Goal: Information Seeking & Learning: Learn about a topic

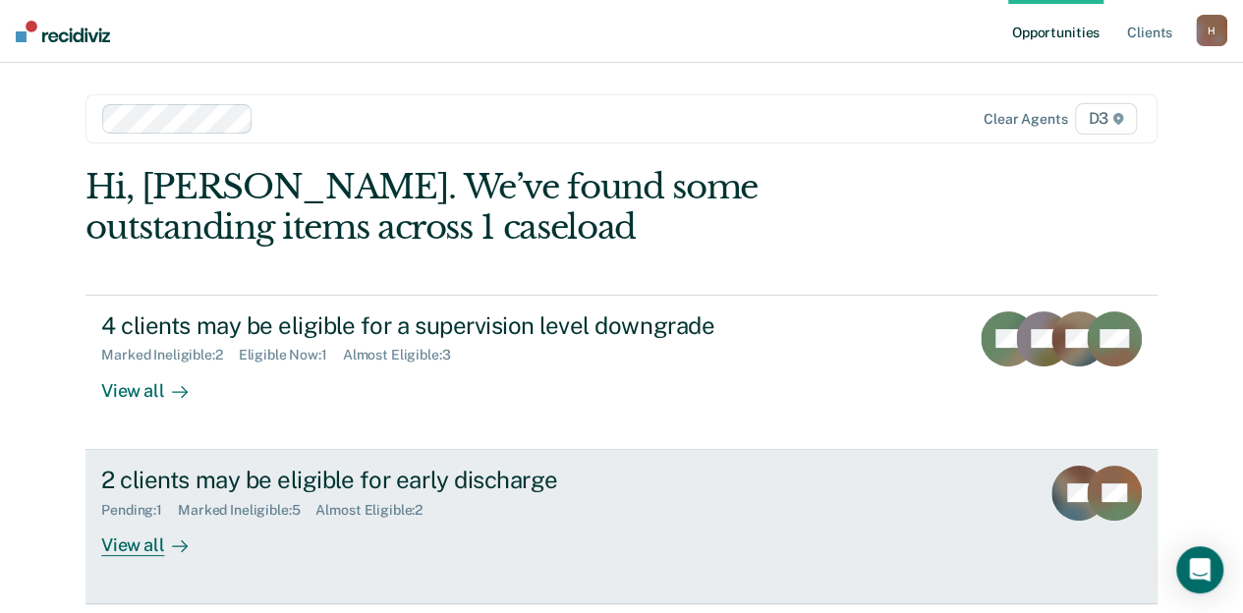
click at [128, 553] on div "View all" at bounding box center [156, 537] width 110 height 38
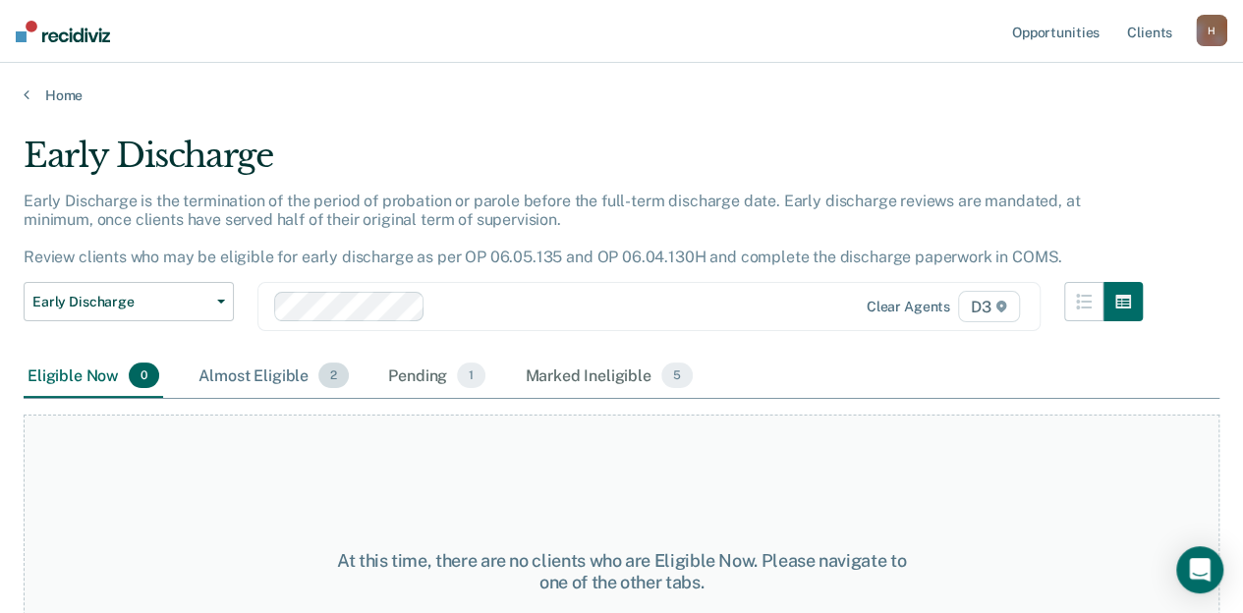
click at [283, 374] on div "Almost Eligible 2" at bounding box center [274, 376] width 158 height 43
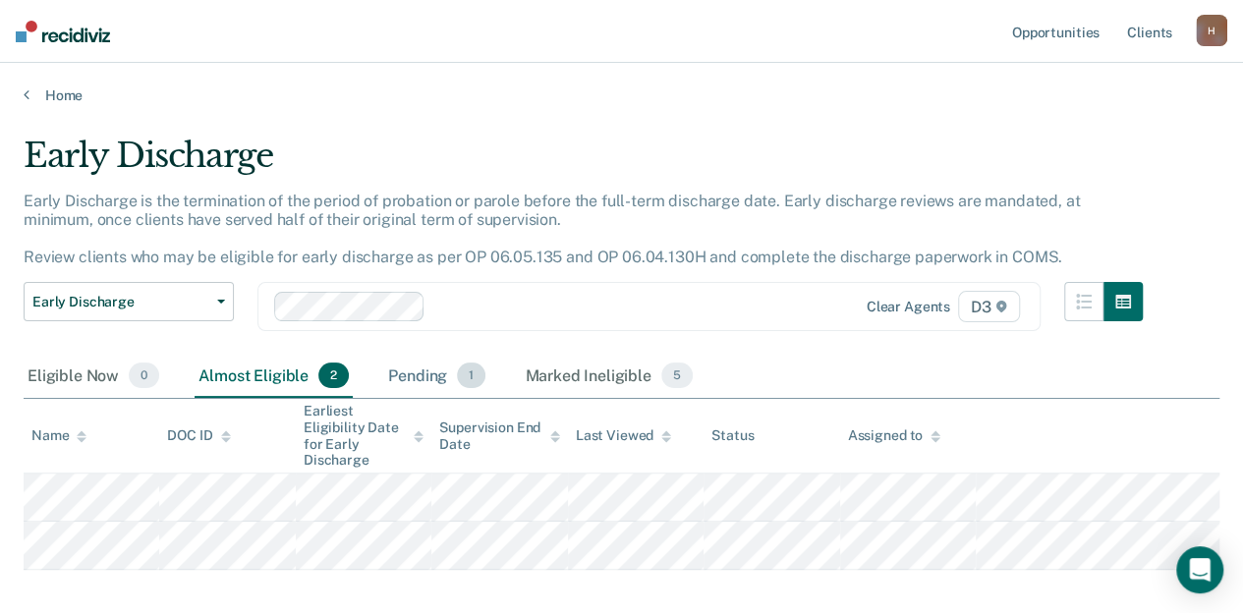
click at [413, 378] on div "Pending 1" at bounding box center [436, 376] width 105 height 43
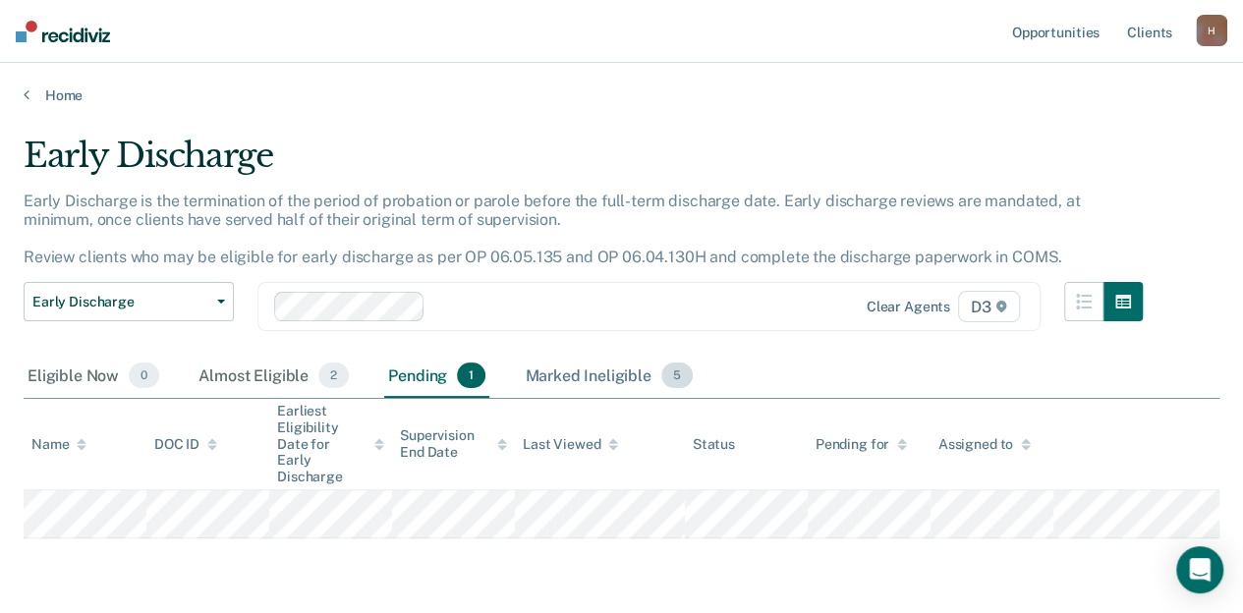
click at [586, 382] on div "Marked Ineligible 5" at bounding box center [609, 376] width 176 height 43
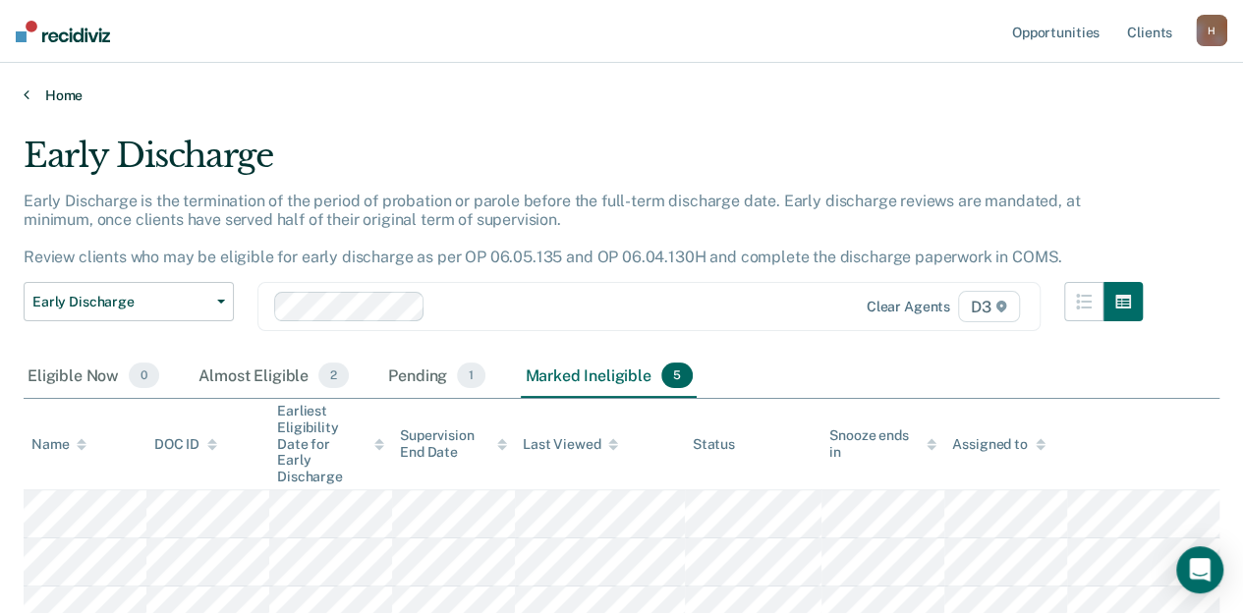
click at [71, 100] on link "Home" at bounding box center [622, 95] width 1196 height 18
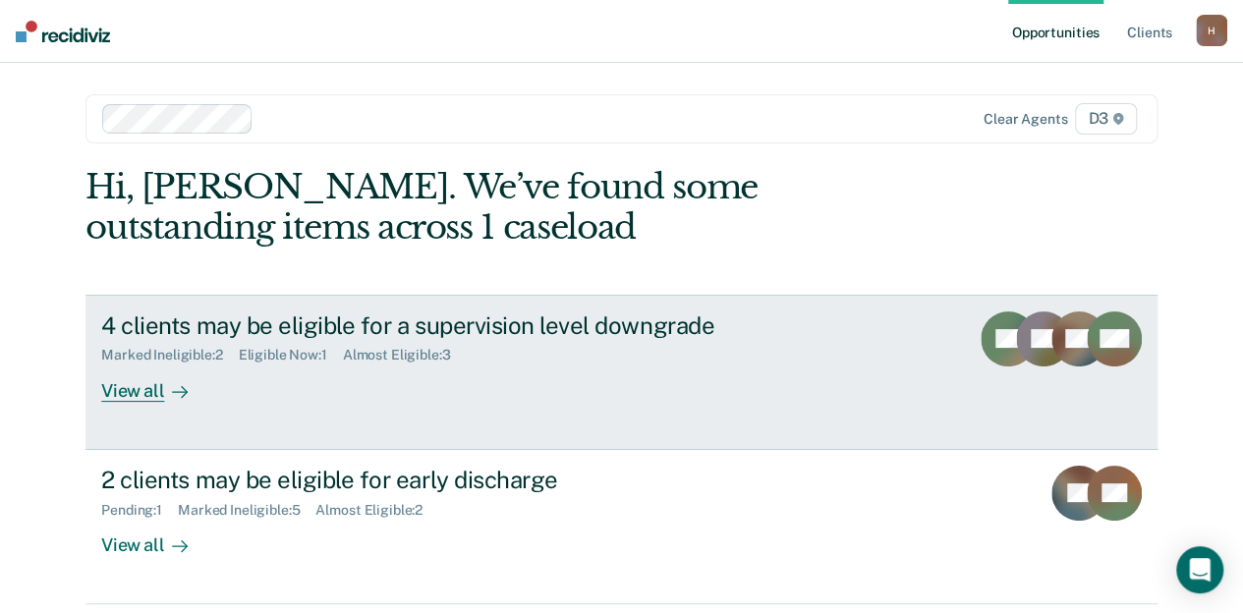
click at [134, 391] on div "View all" at bounding box center [156, 383] width 110 height 38
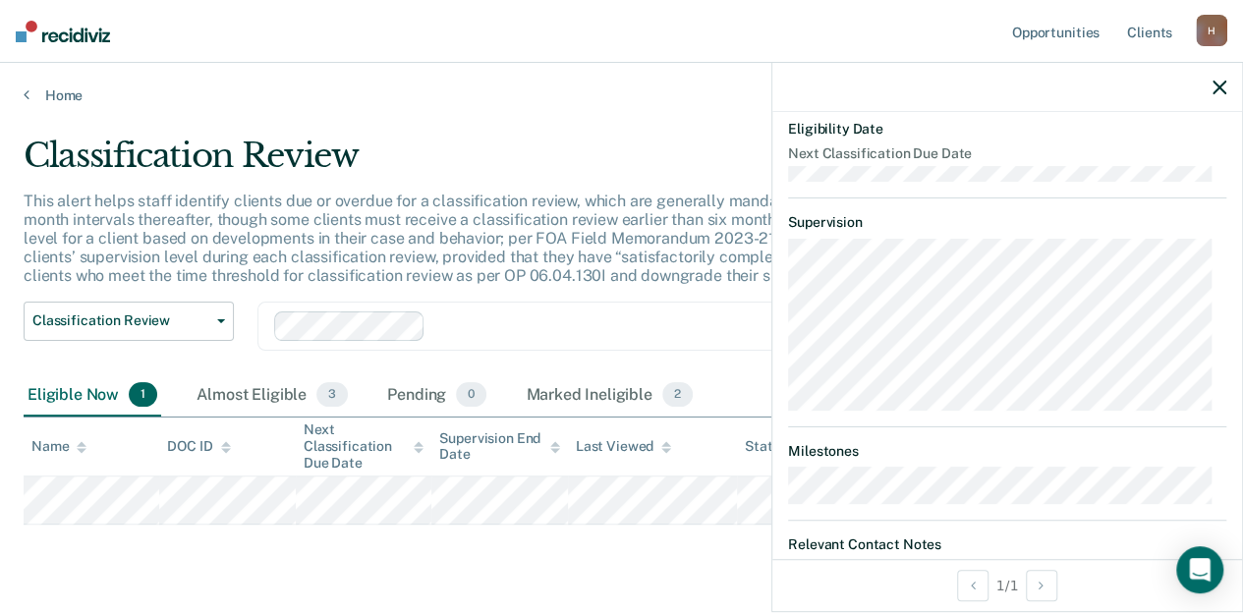
scroll to position [282, 0]
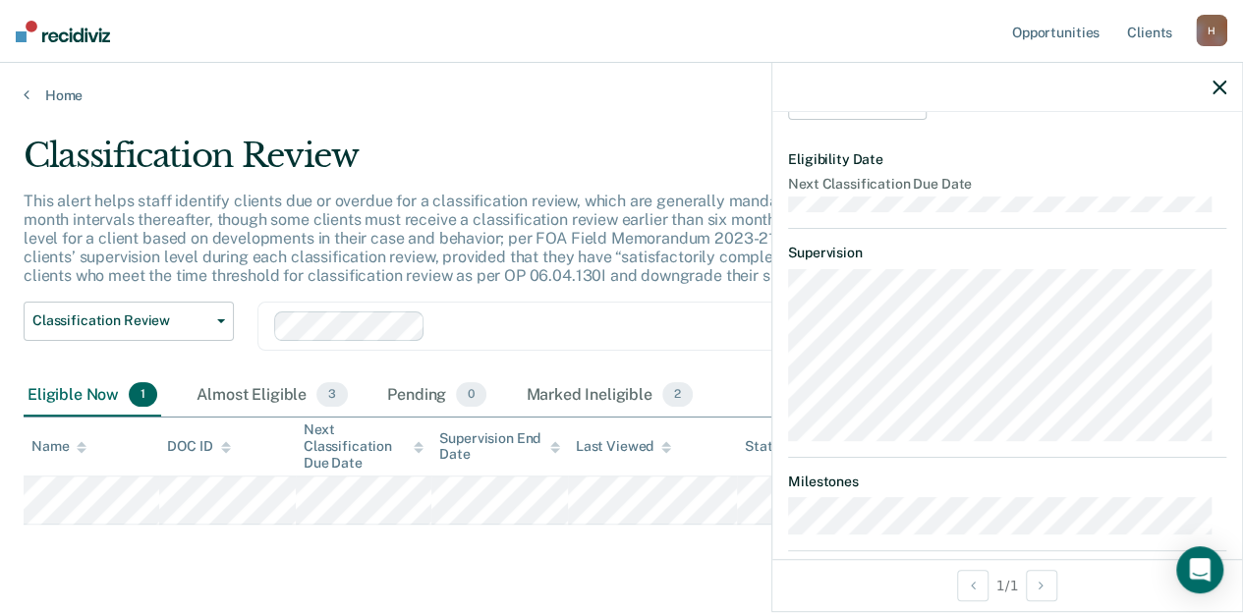
click at [544, 142] on div "Classification Review" at bounding box center [583, 164] width 1119 height 56
click at [69, 94] on link "Home" at bounding box center [622, 95] width 1196 height 18
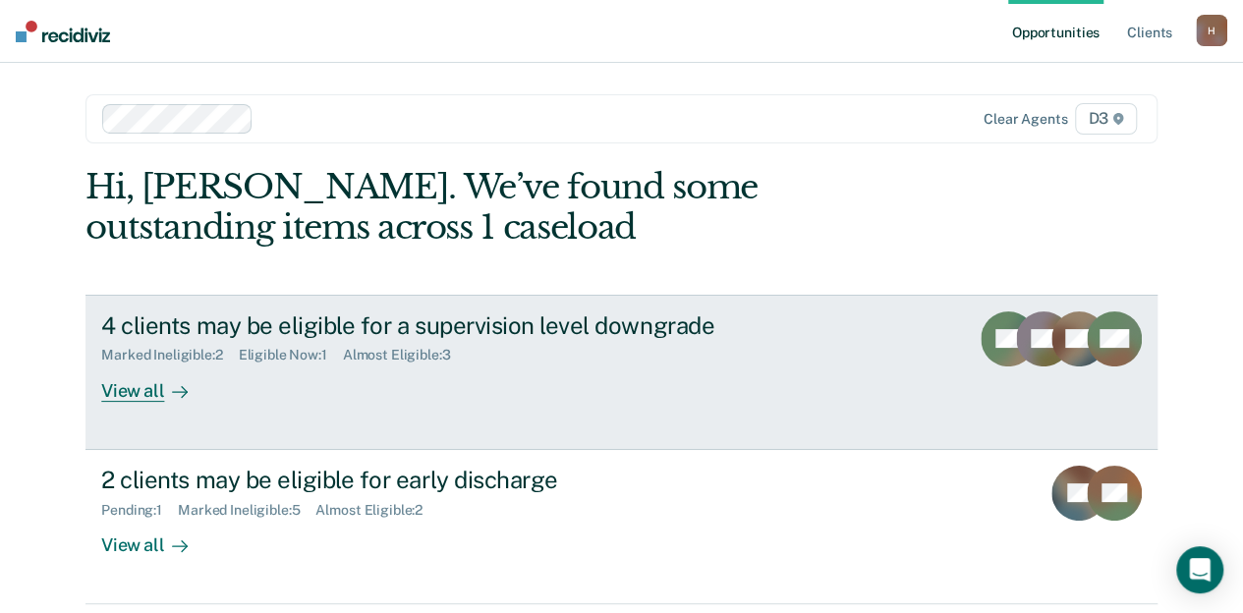
click at [142, 394] on div "View all" at bounding box center [156, 383] width 110 height 38
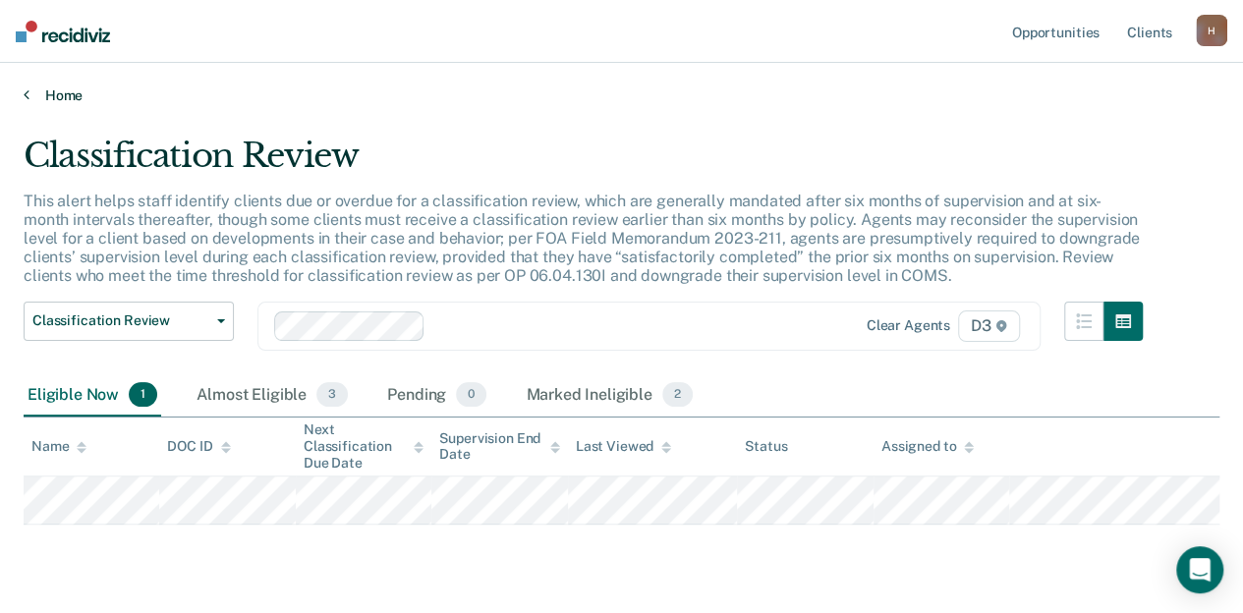
click at [66, 95] on link "Home" at bounding box center [622, 95] width 1196 height 18
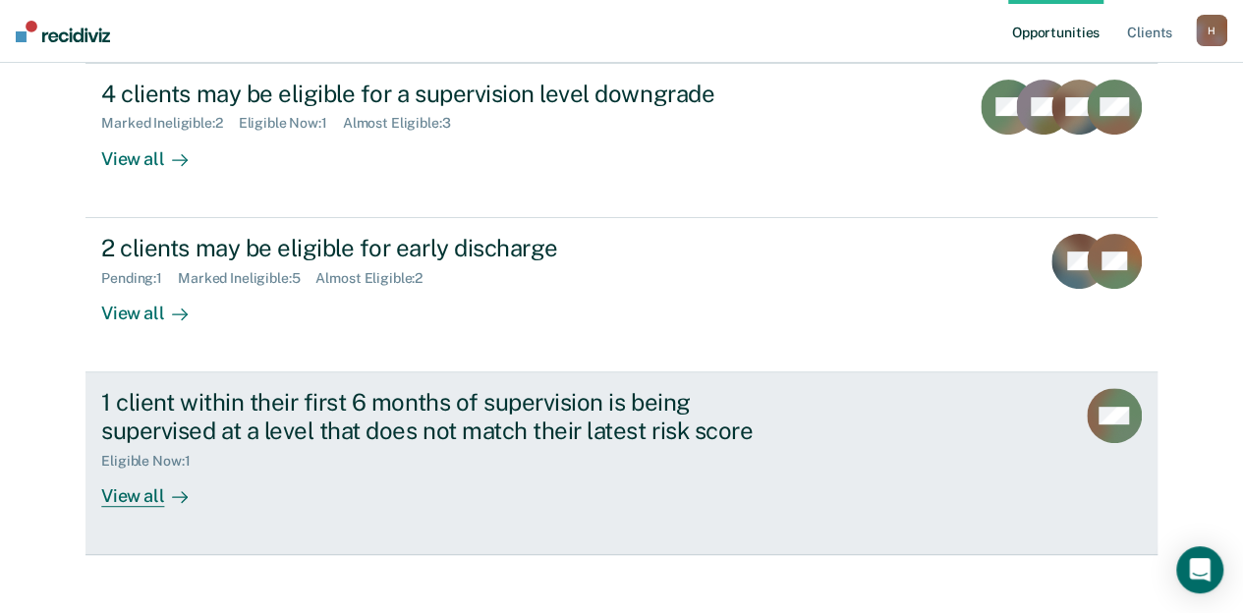
scroll to position [250, 0]
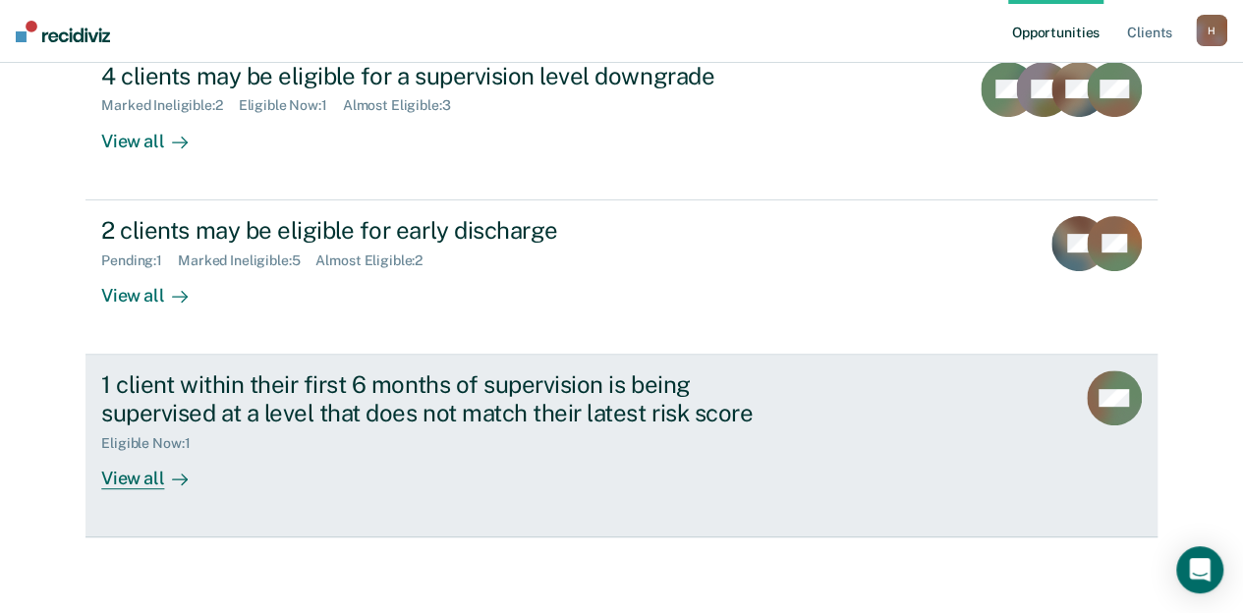
click at [142, 477] on div "View all" at bounding box center [156, 470] width 110 height 38
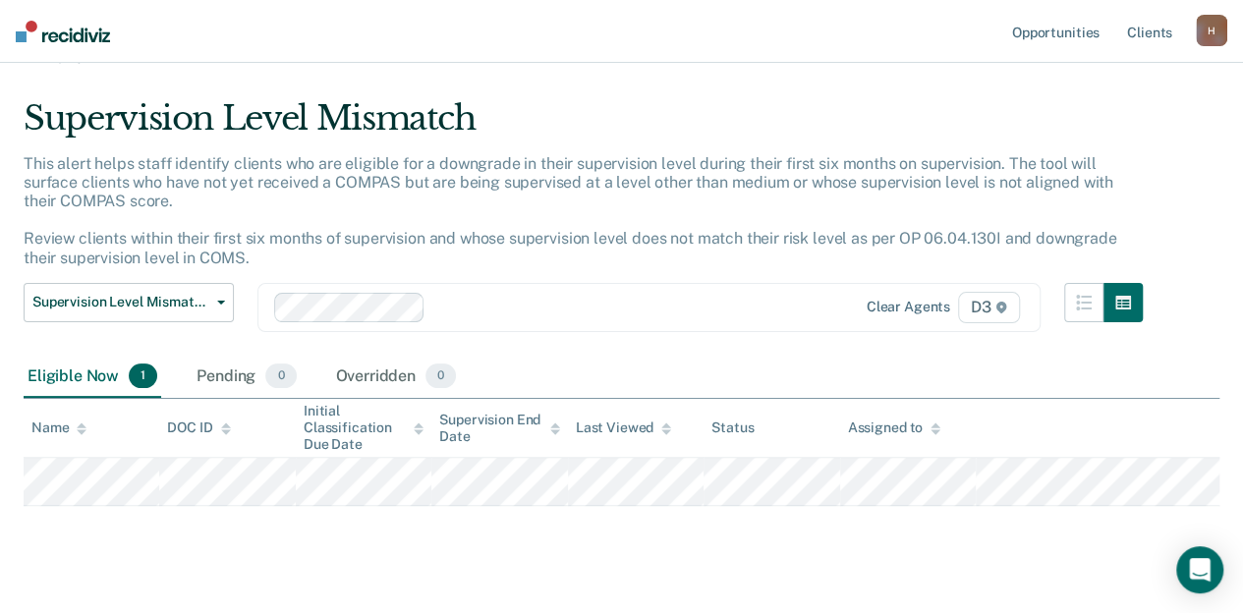
scroll to position [70, 0]
